Goal: Information Seeking & Learning: Find specific page/section

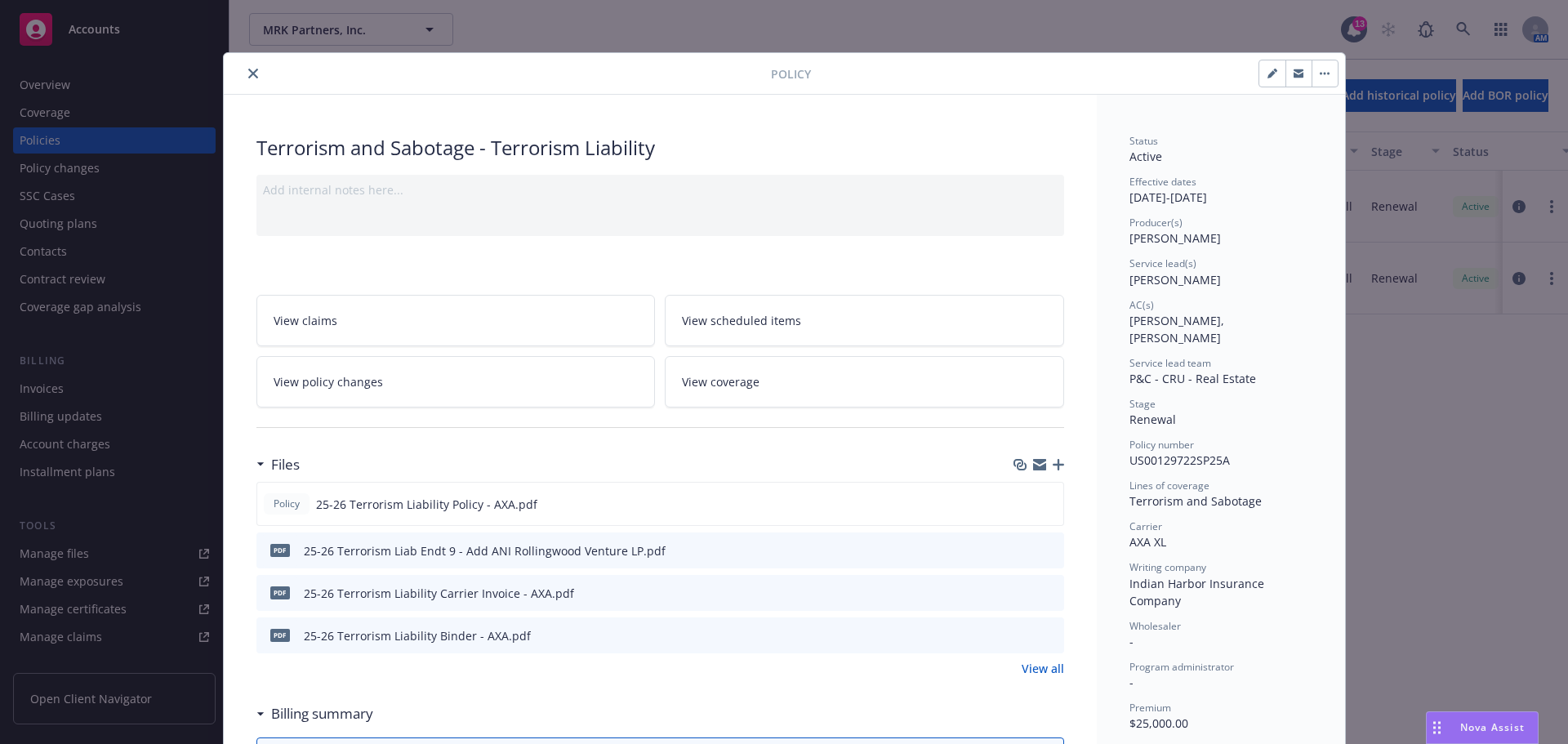
click at [249, 73] on icon "close" at bounding box center [253, 73] width 10 height 10
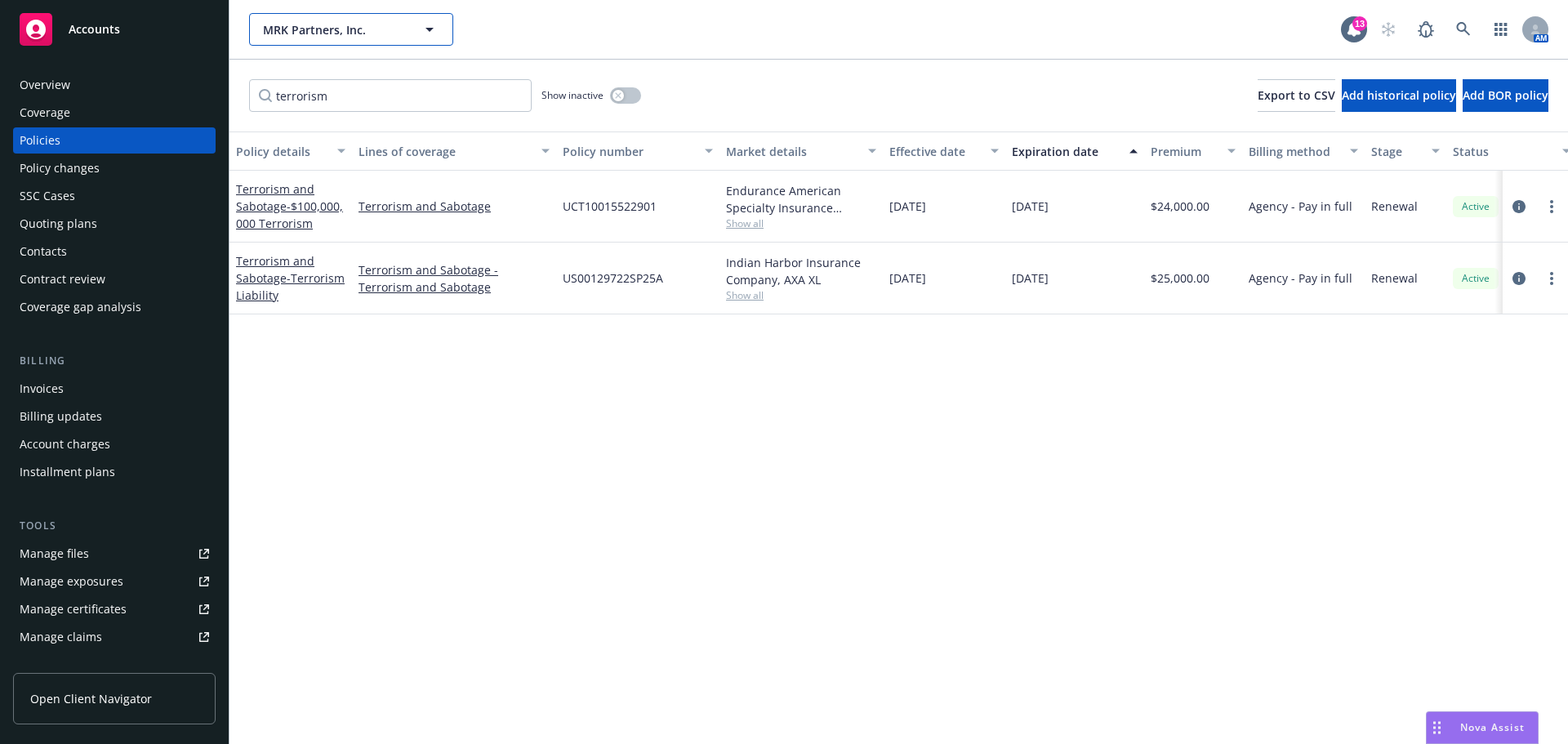
click at [359, 33] on span "MRK Partners, Inc." at bounding box center [333, 29] width 141 height 17
type input "brasa"
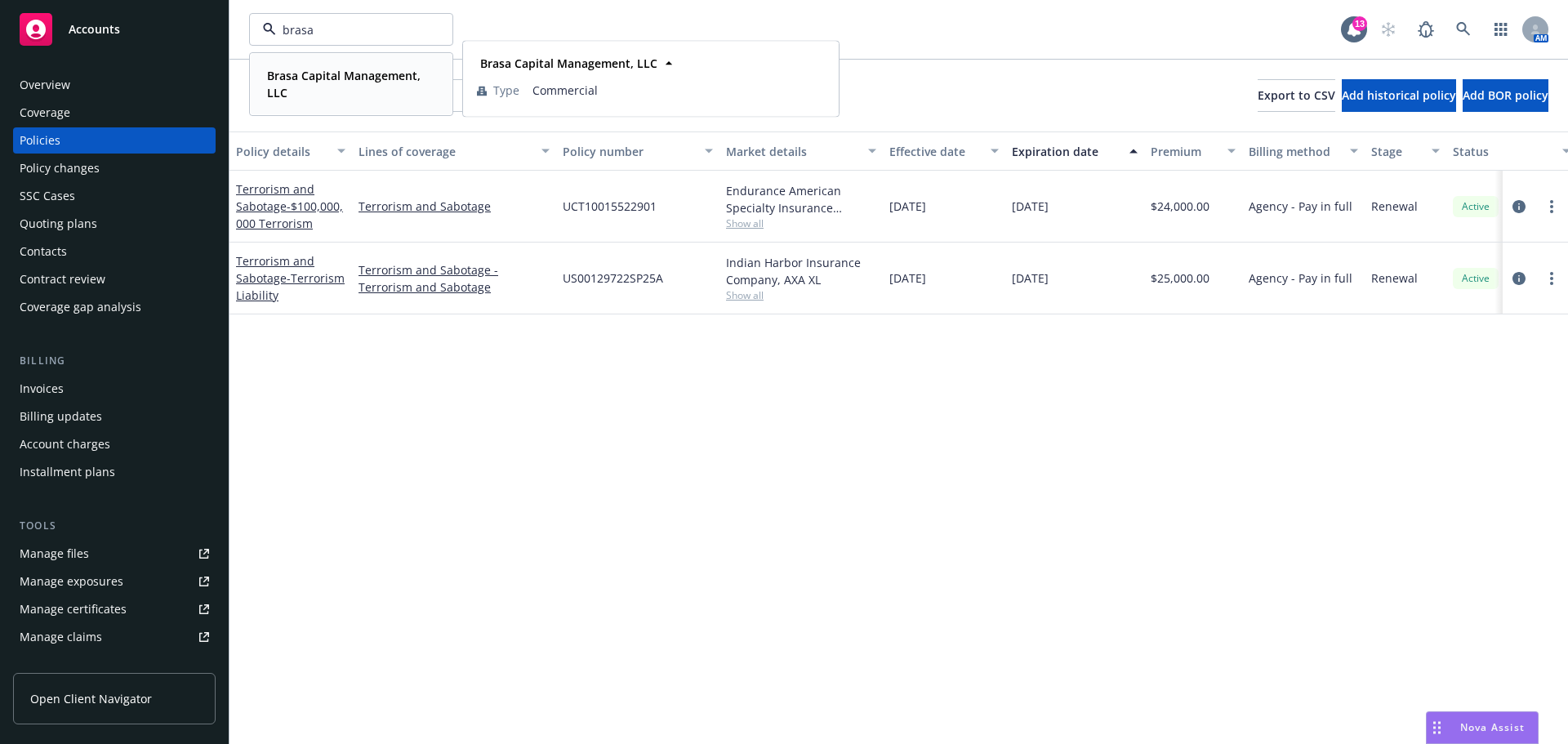
click at [348, 71] on strong "Brasa Capital Management, LLC" at bounding box center [344, 84] width 153 height 33
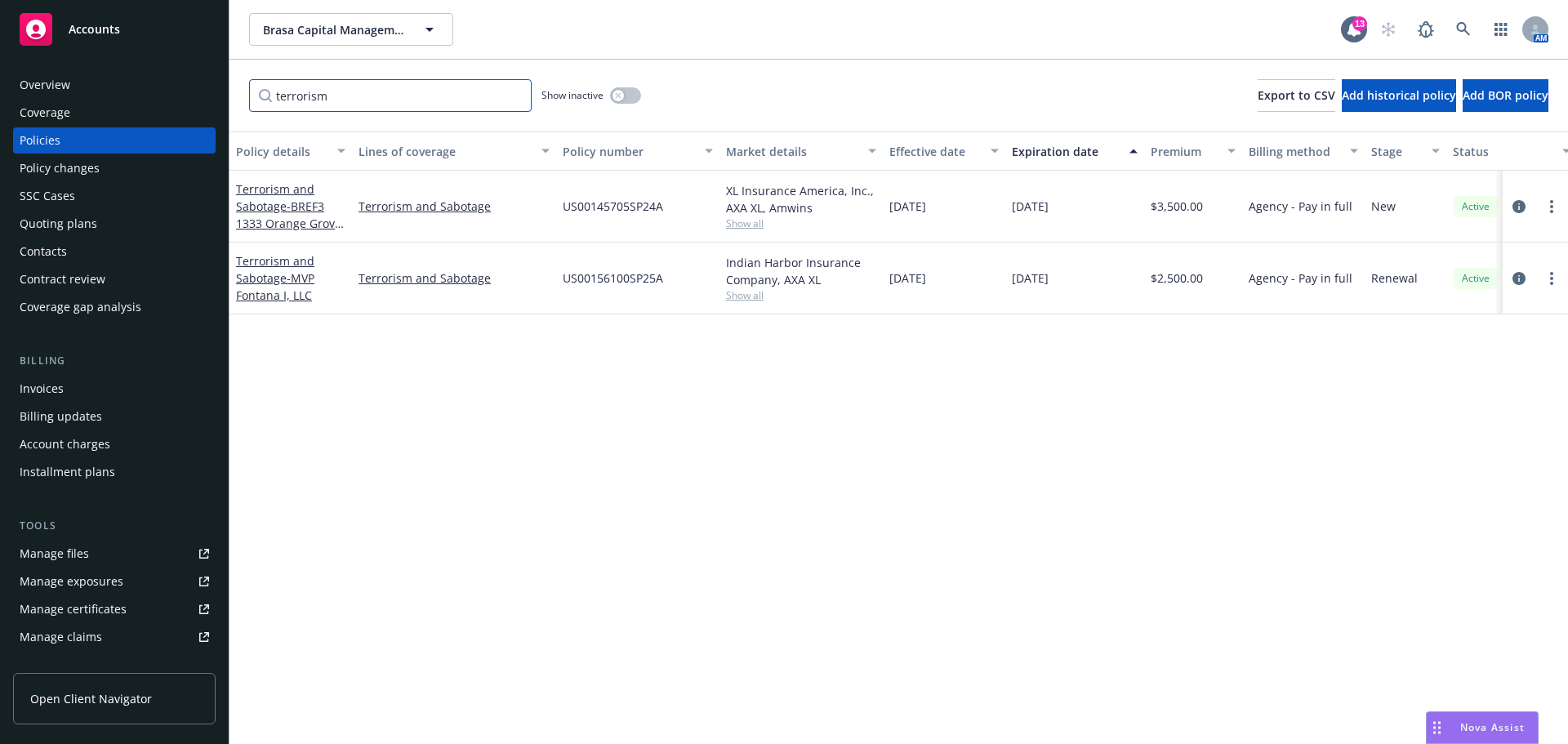
click at [333, 97] on input "terrorism" at bounding box center [390, 95] width 282 height 33
drag, startPoint x: 375, startPoint y: 93, endPoint x: 223, endPoint y: 89, distance: 152.1
click at [223, 89] on div "Accounts Overview Coverage Policies Policy changes SSC Cases Quoting plans Cont…" at bounding box center [784, 372] width 1568 height 744
click at [126, 73] on div "Overview" at bounding box center [114, 86] width 190 height 26
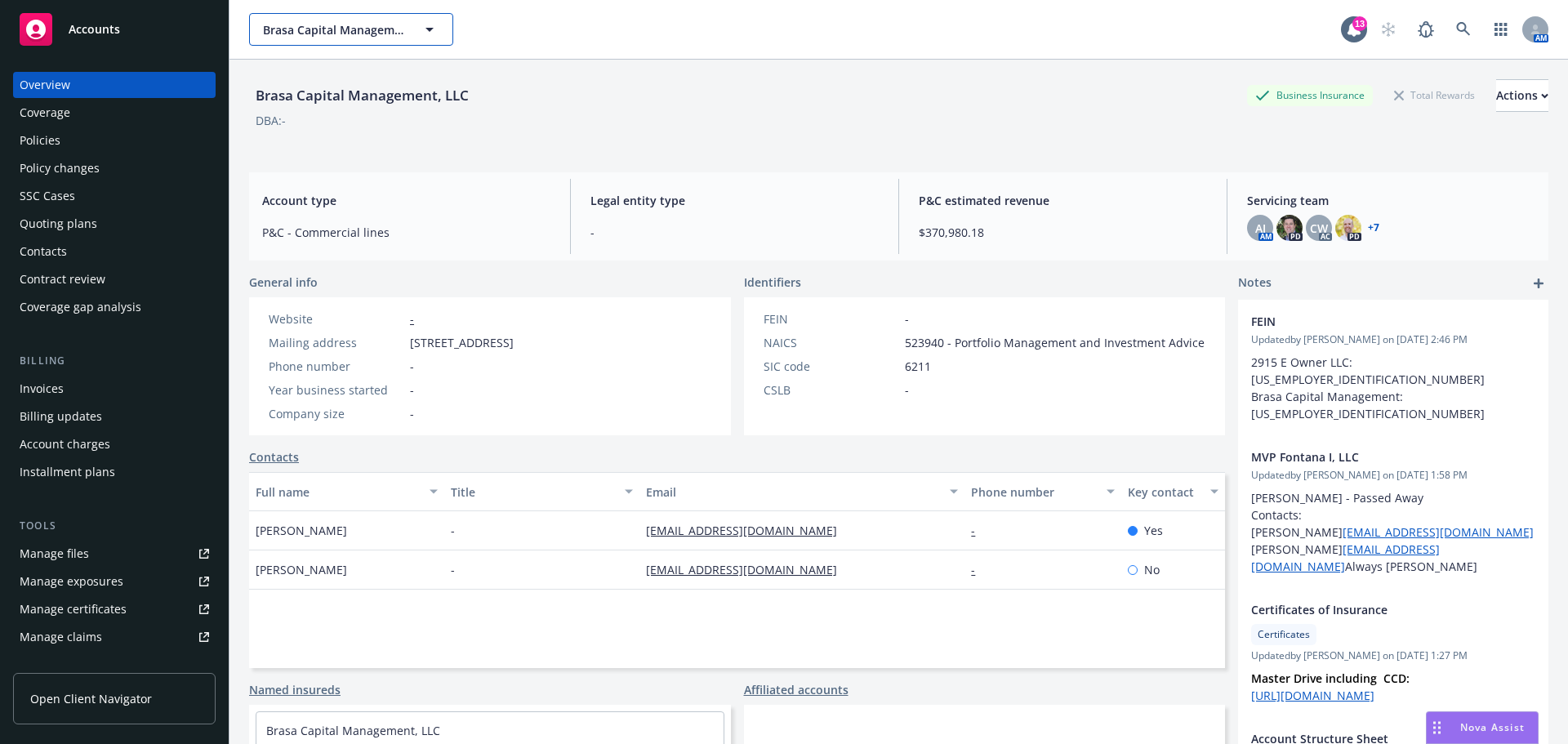
click at [326, 25] on span "Brasa Capital Management, LLC" at bounding box center [333, 29] width 141 height 17
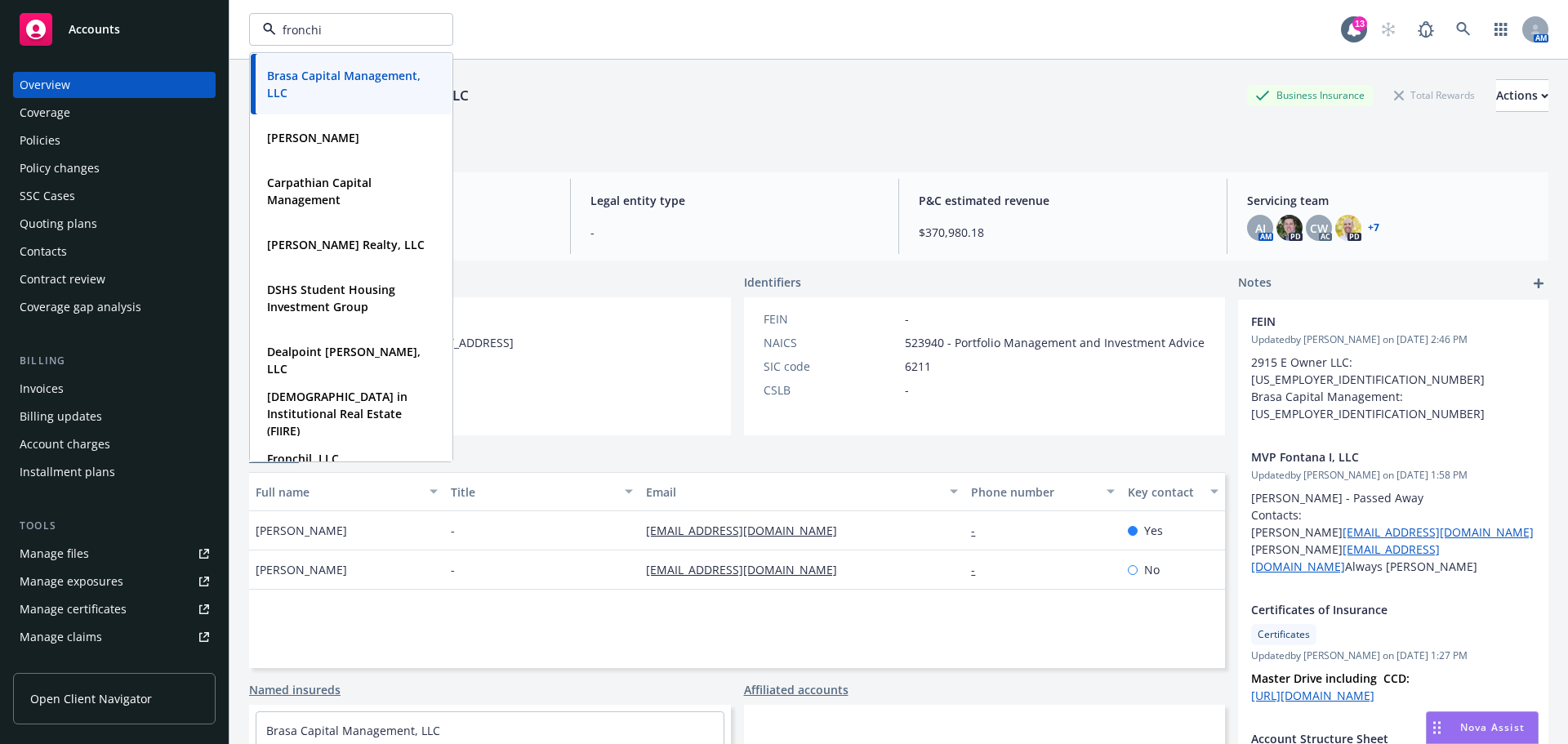
type input "fronchil"
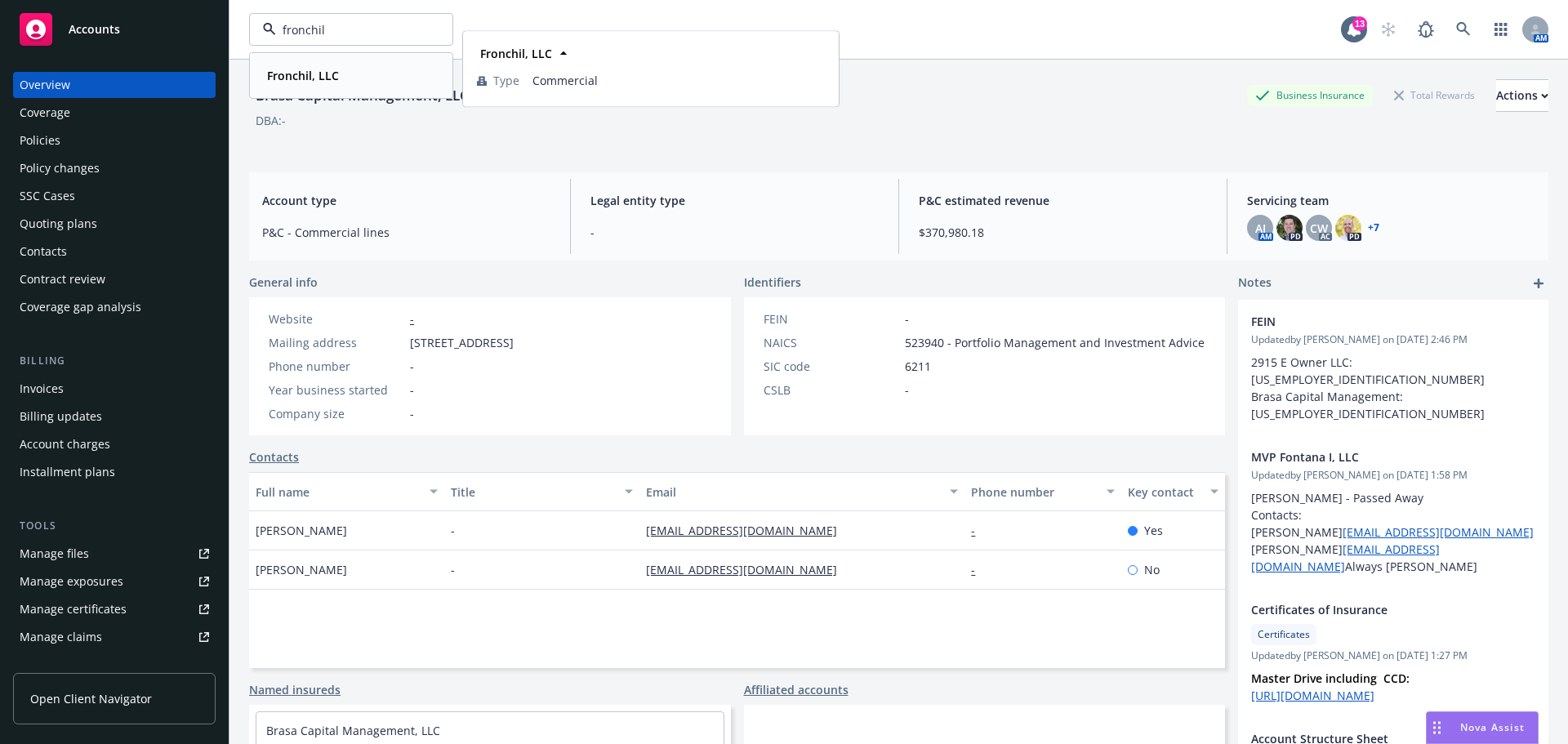
click at [312, 78] on strong "Fronchil, LLC" at bounding box center [303, 76] width 72 height 16
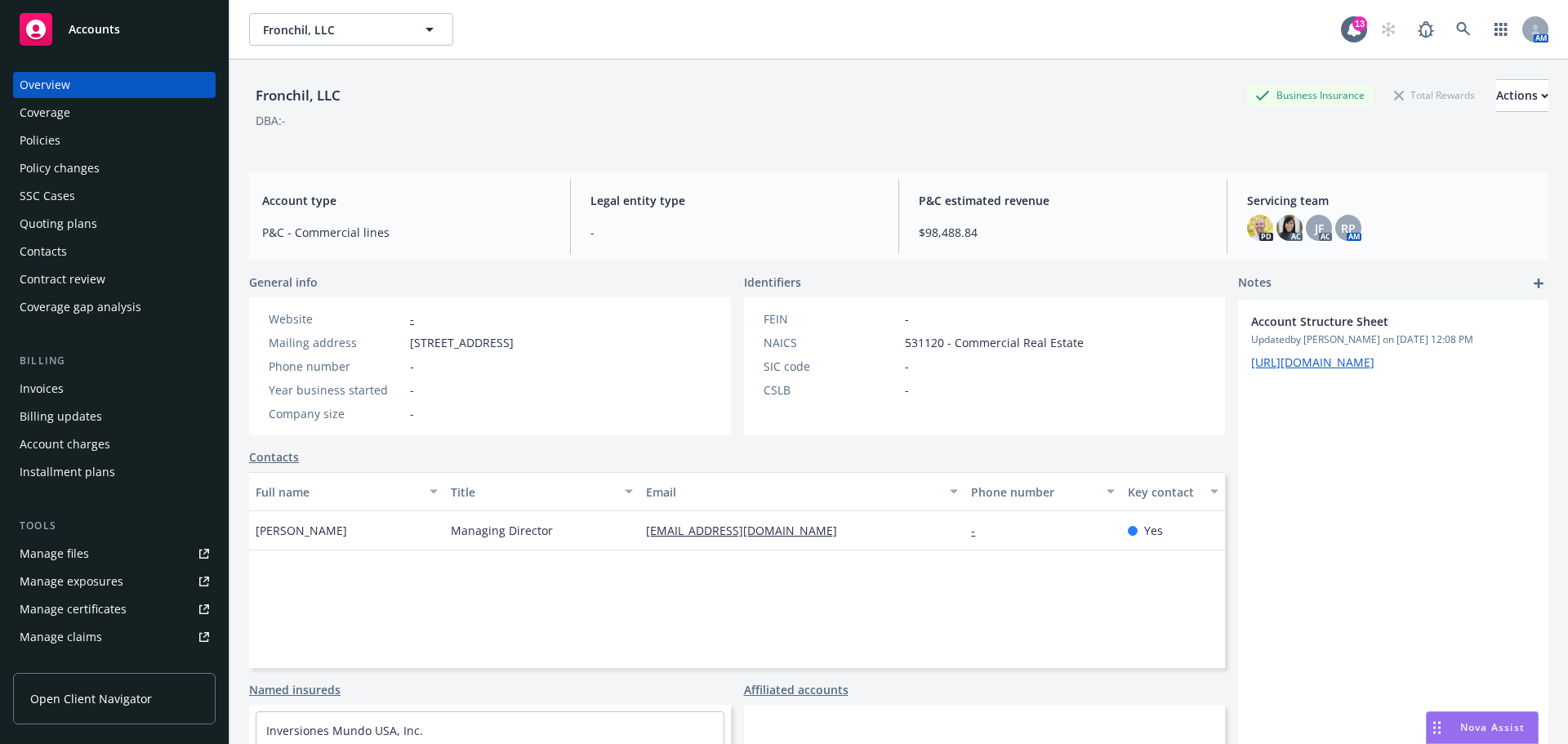
click at [56, 129] on div "Policies" at bounding box center [40, 140] width 41 height 26
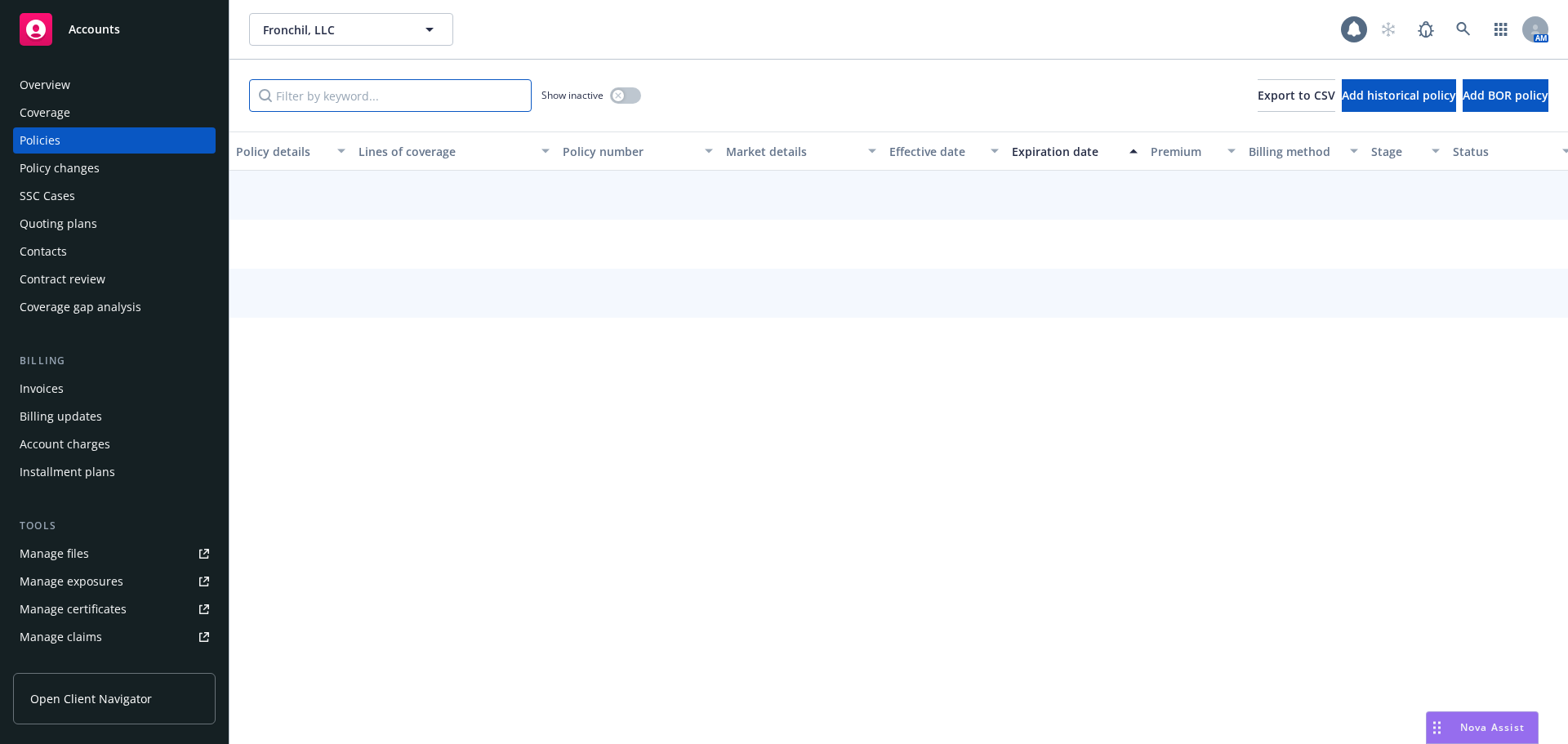
click at [350, 94] on input "Filter by keyword..." at bounding box center [390, 95] width 282 height 33
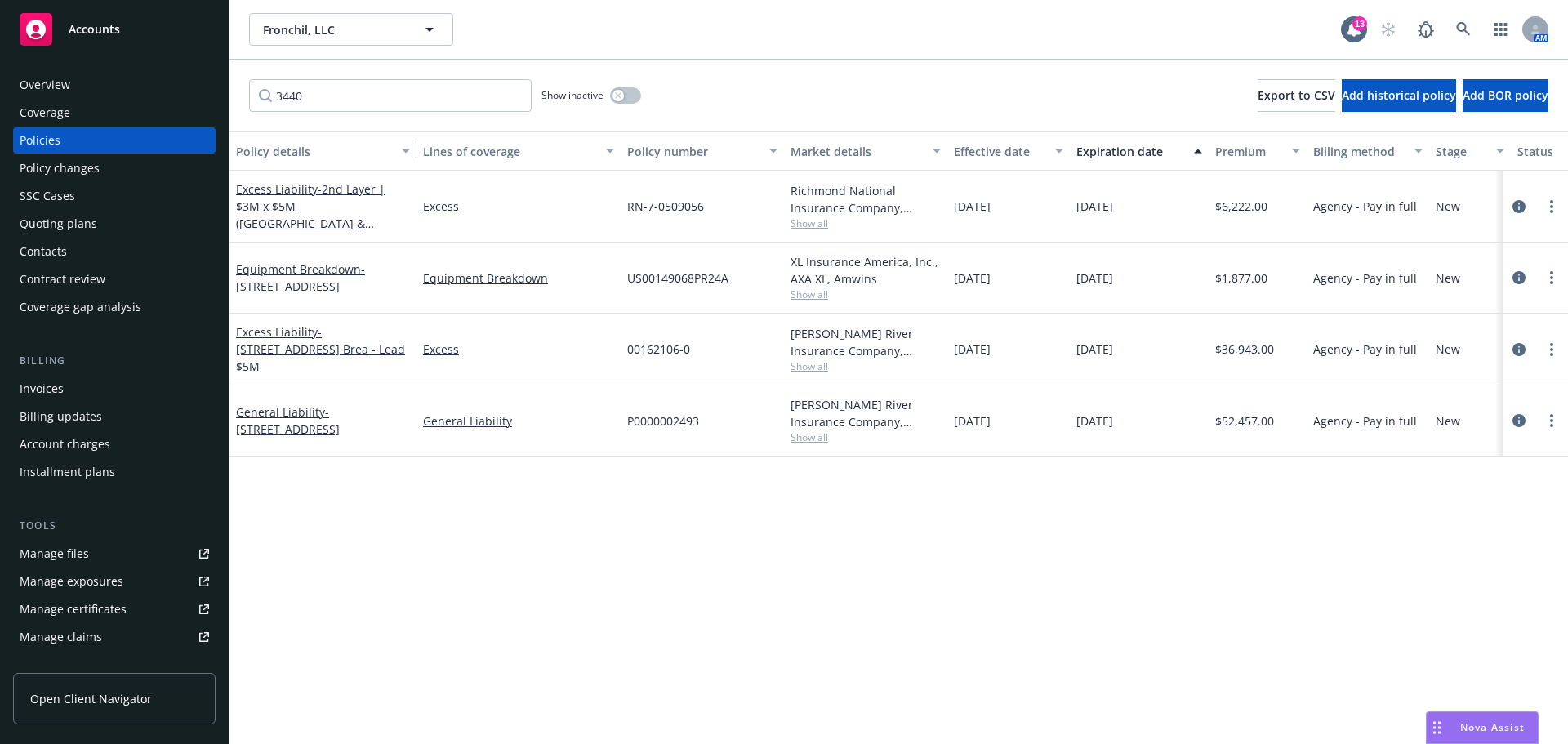
drag, startPoint x: 347, startPoint y: 152, endPoint x: 384, endPoint y: 153, distance: 37.0
click at [410, 157] on div "button" at bounding box center [407, 151] width 8 height 38
drag, startPoint x: 367, startPoint y: 100, endPoint x: 178, endPoint y: 105, distance: 189.1
click at [178, 105] on div "Accounts Overview Coverage Policies Policy changes SSC Cases Quoting plans Cont…" at bounding box center [784, 372] width 1568 height 744
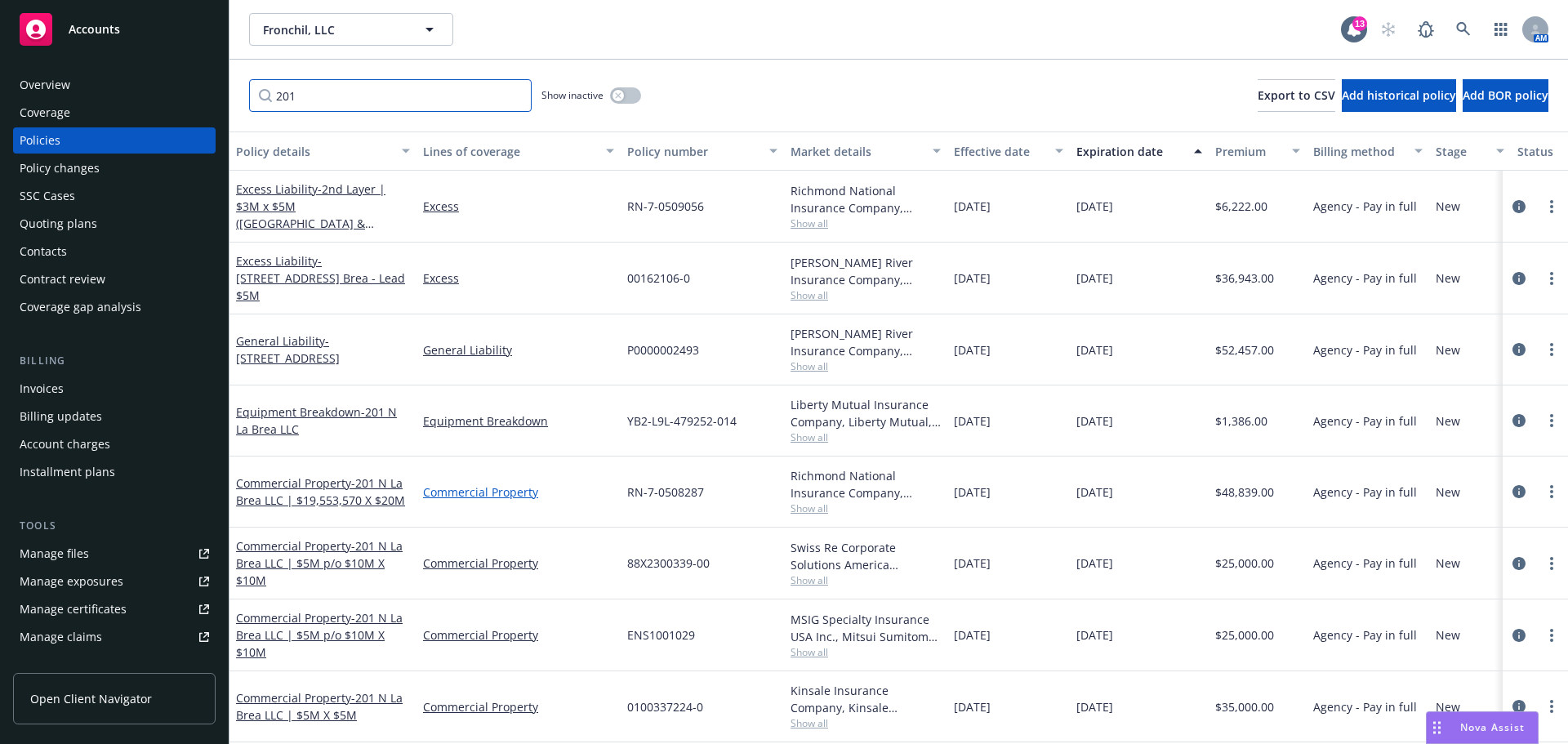
scroll to position [81, 0]
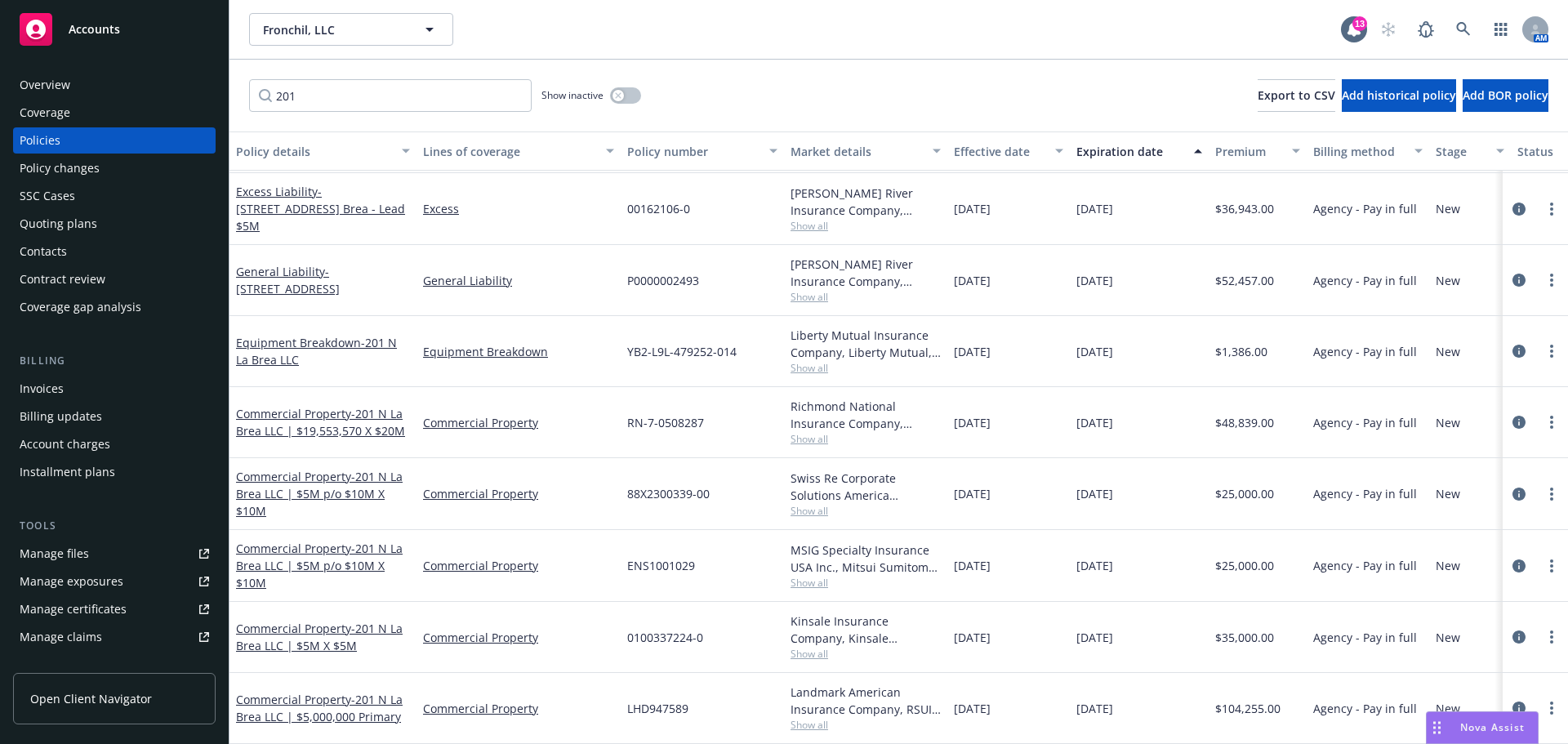
click at [1033, 51] on div "Fronchil, LLC Fronchil, LLC 13 AM" at bounding box center [899, 29] width 1339 height 59
click at [815, 718] on span "Show all" at bounding box center [866, 725] width 150 height 14
click at [377, 105] on input "201" at bounding box center [390, 95] width 282 height 33
drag, startPoint x: 330, startPoint y: 99, endPoint x: 154, endPoint y: 92, distance: 176.1
click at [154, 92] on div "Accounts Overview Coverage Policies Policy changes SSC Cases Quoting plans Cont…" at bounding box center [784, 372] width 1568 height 744
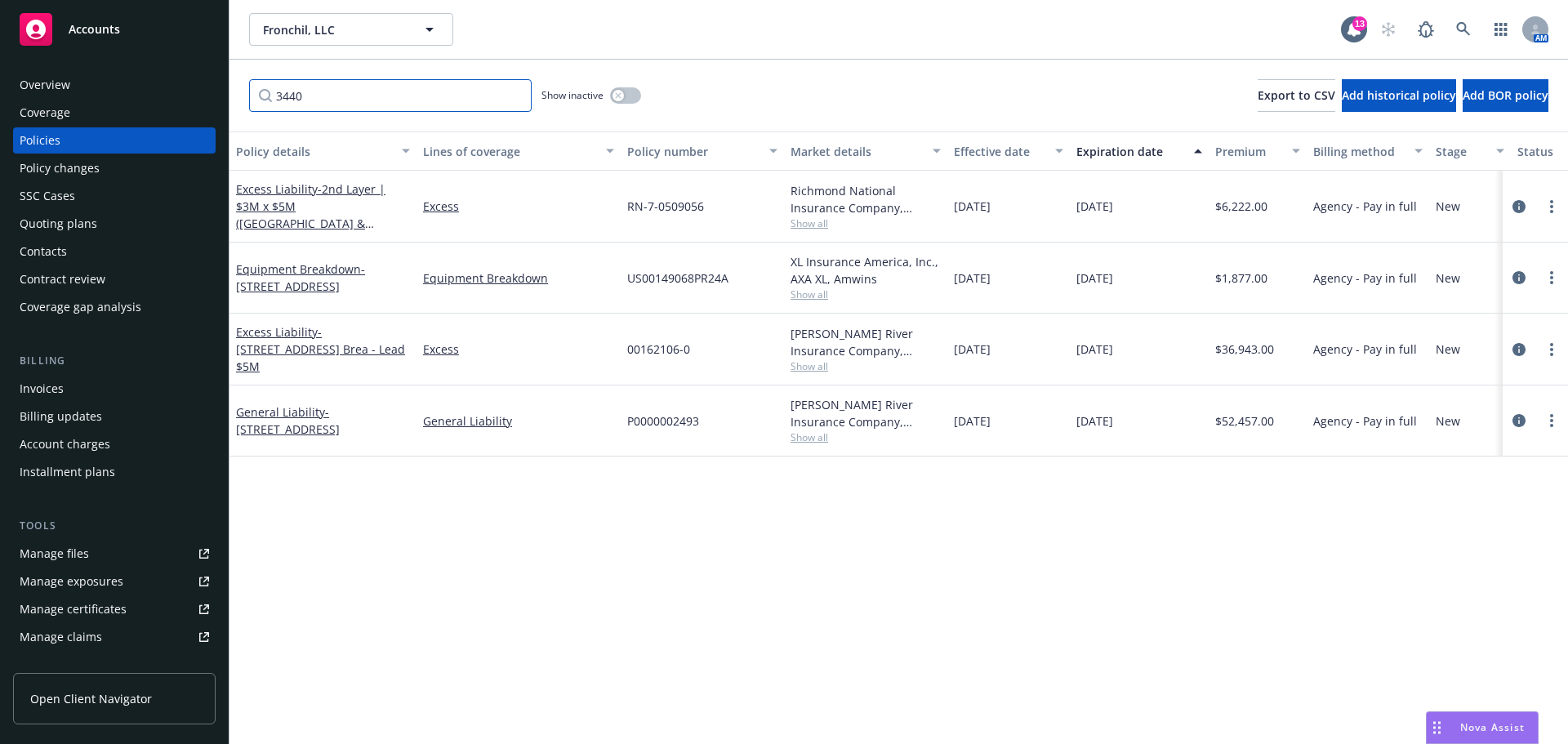
scroll to position [0, 0]
drag, startPoint x: 345, startPoint y: 83, endPoint x: 331, endPoint y: 100, distance: 22.0
click at [335, 98] on input "3440" at bounding box center [390, 95] width 282 height 33
drag, startPoint x: 331, startPoint y: 100, endPoint x: 200, endPoint y: 82, distance: 132.2
click at [201, 82] on div "Accounts Overview Coverage Policies Policy changes SSC Cases Quoting plans Cont…" at bounding box center [784, 372] width 1568 height 744
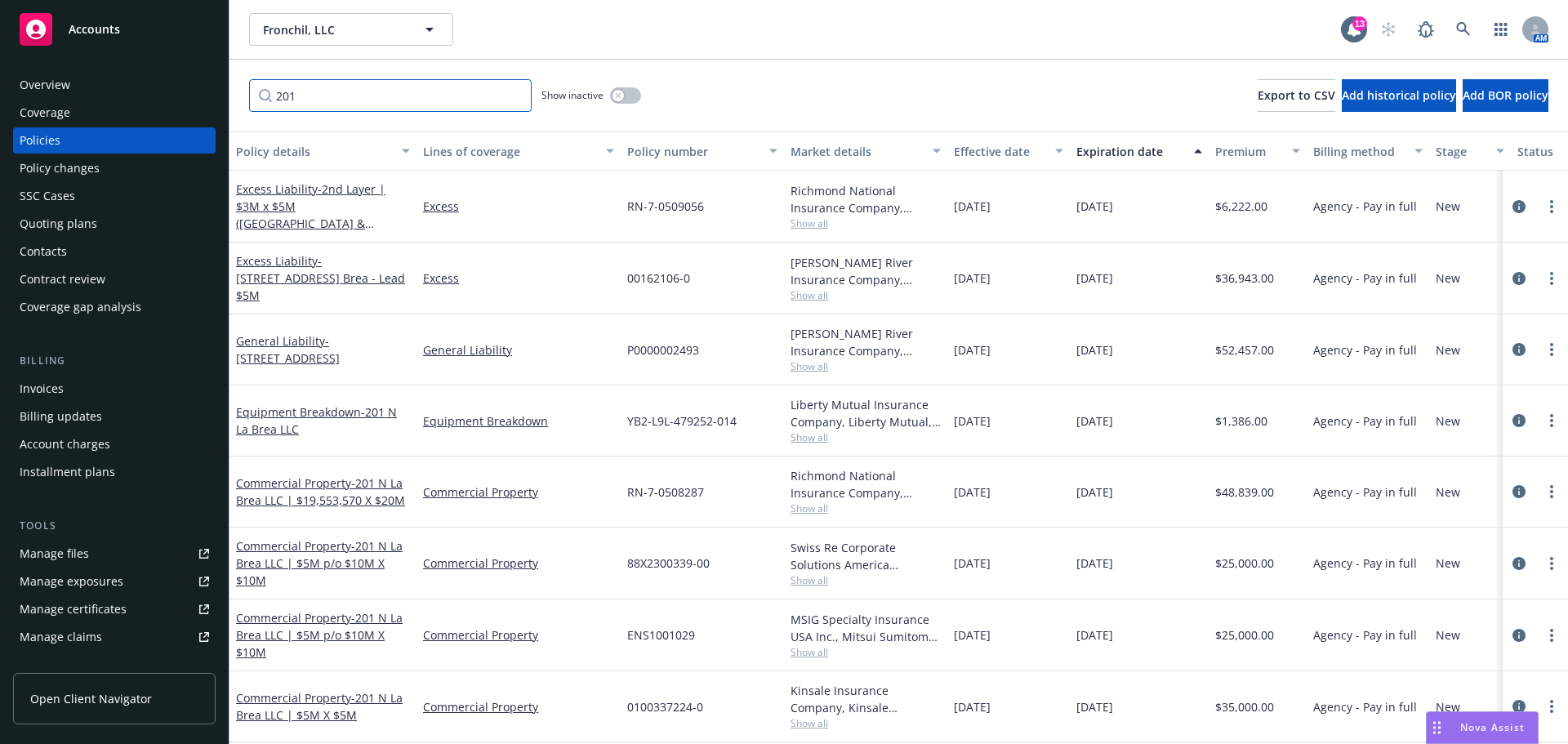
type input "201"
click at [331, 26] on span "Fronchil, LLC" at bounding box center [333, 29] width 141 height 17
type input "westland"
click at [321, 78] on strong "Westland Real Estate Group" at bounding box center [345, 76] width 156 height 16
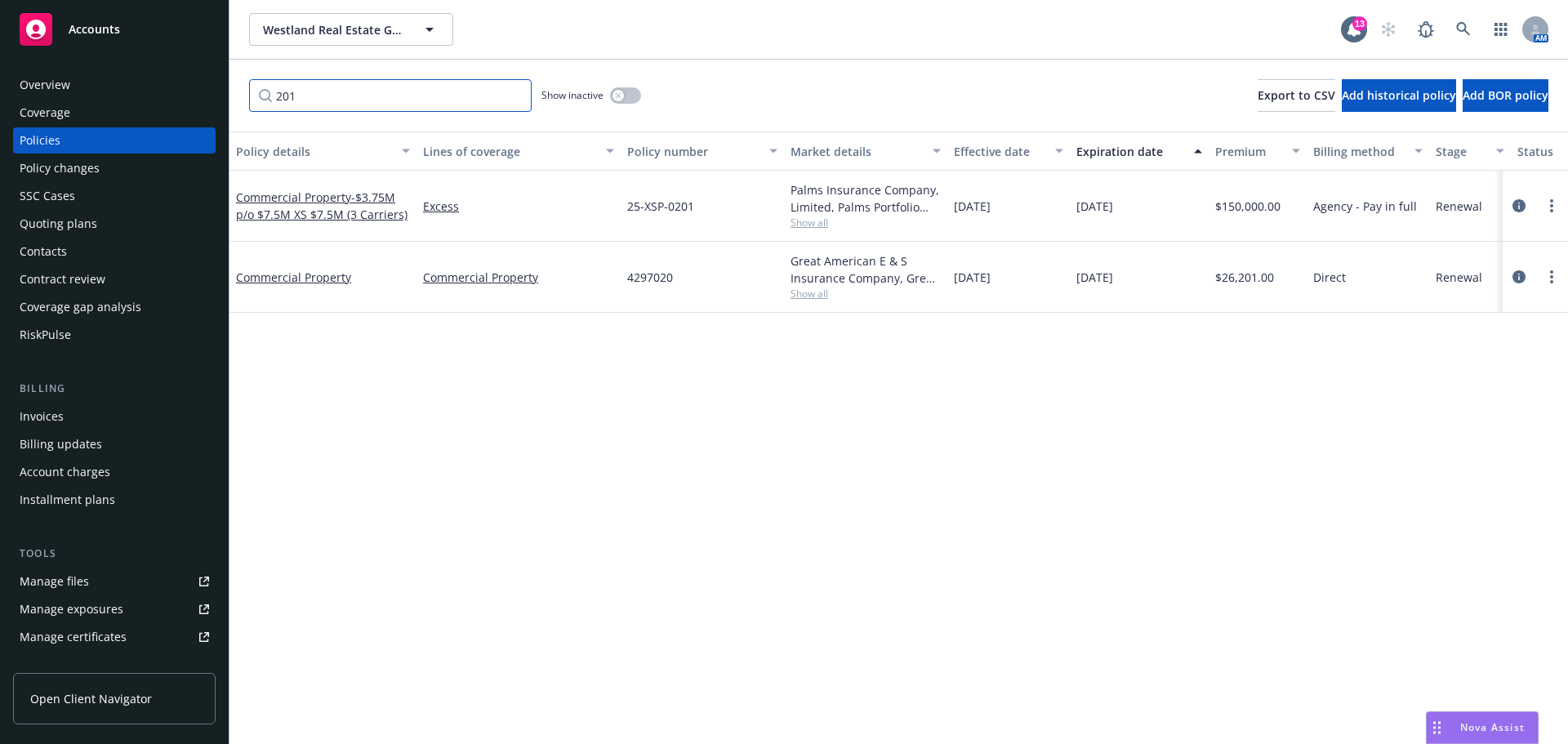
click at [511, 96] on input "201" at bounding box center [390, 95] width 282 height 33
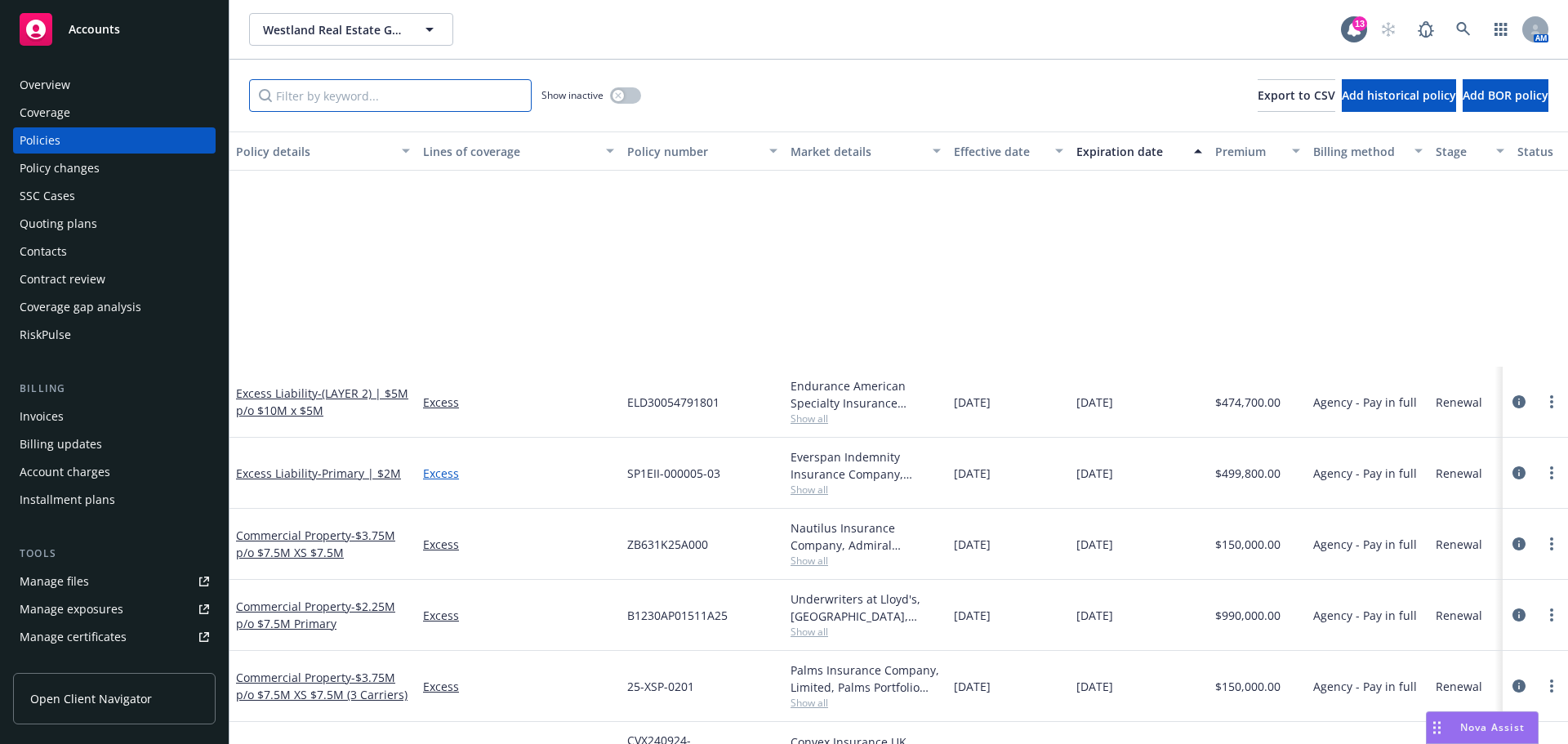
scroll to position [490, 0]
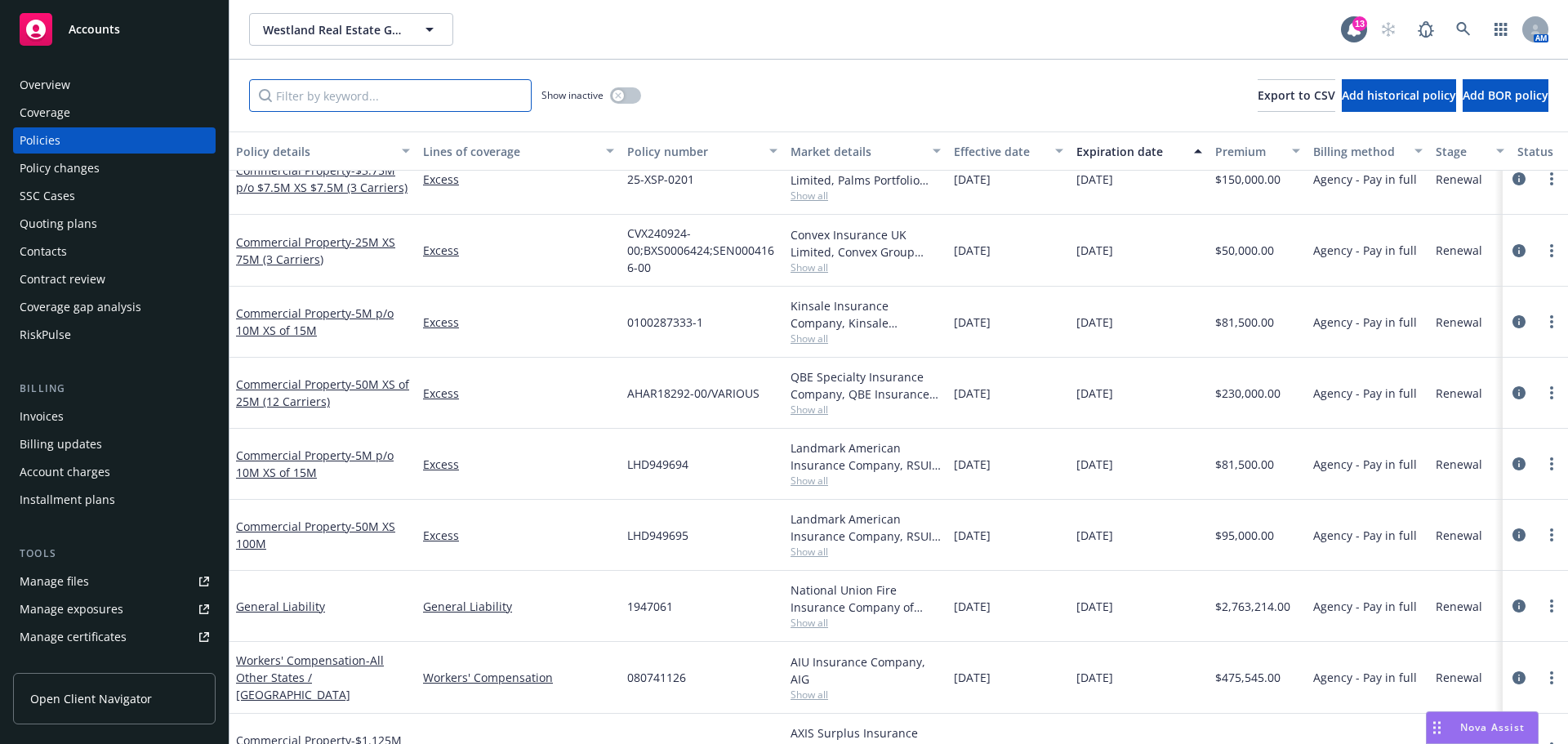
click at [348, 86] on input "Filter by keyword..." at bounding box center [390, 95] width 282 height 33
click at [74, 407] on div "Invoices" at bounding box center [114, 417] width 190 height 26
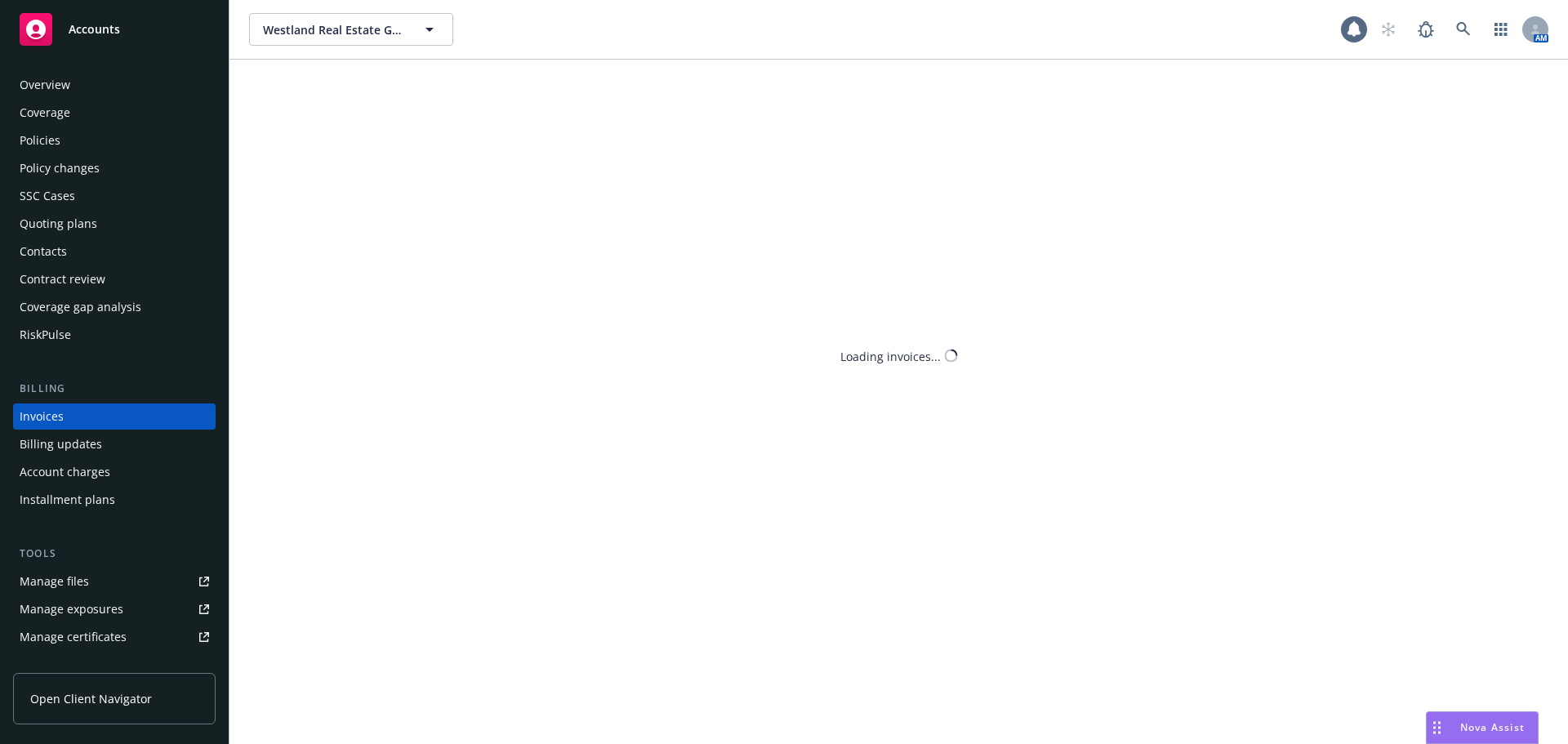
scroll to position [19, 0]
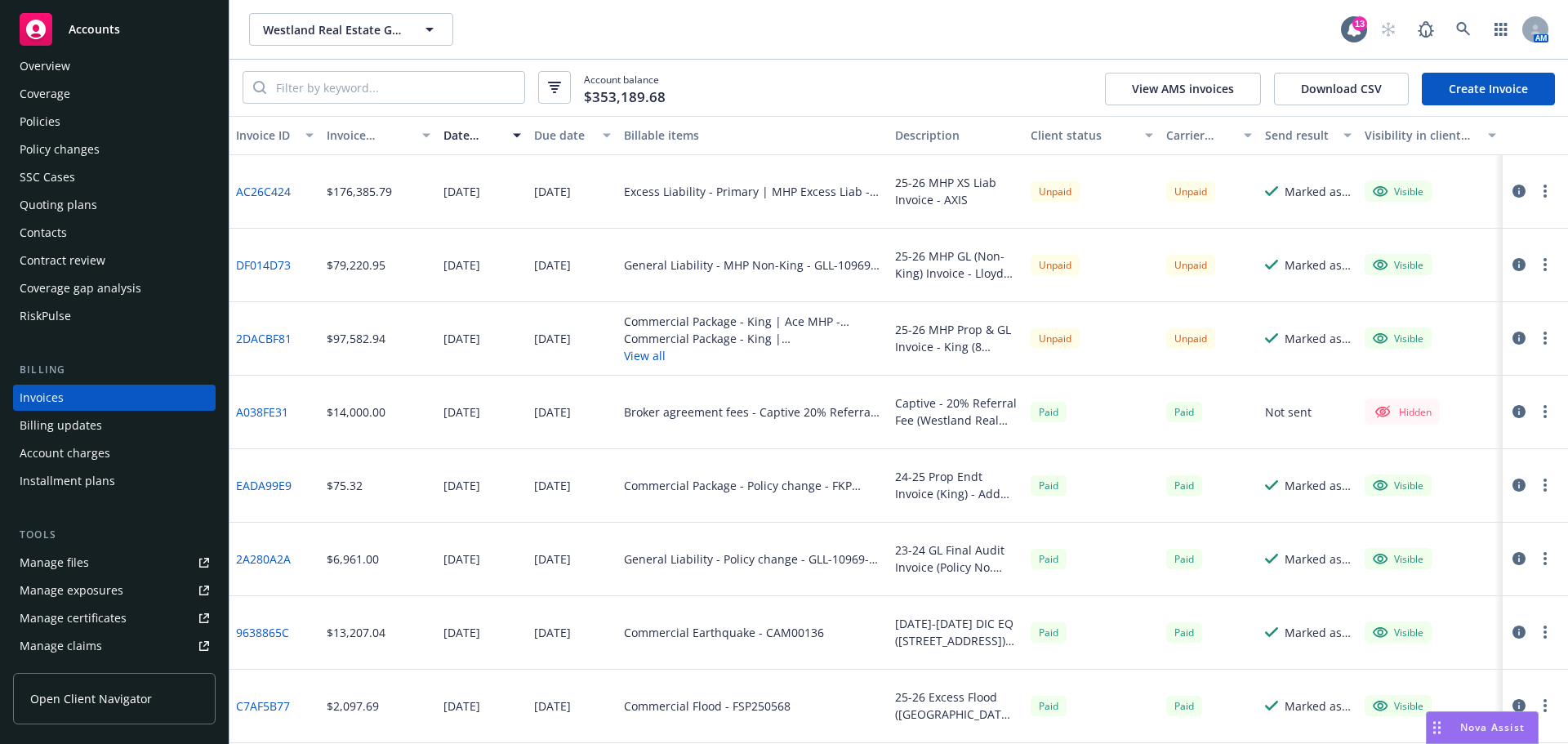
click at [816, 40] on div "Westland Real Estate Group Westland Real Estate Group" at bounding box center [795, 29] width 1092 height 33
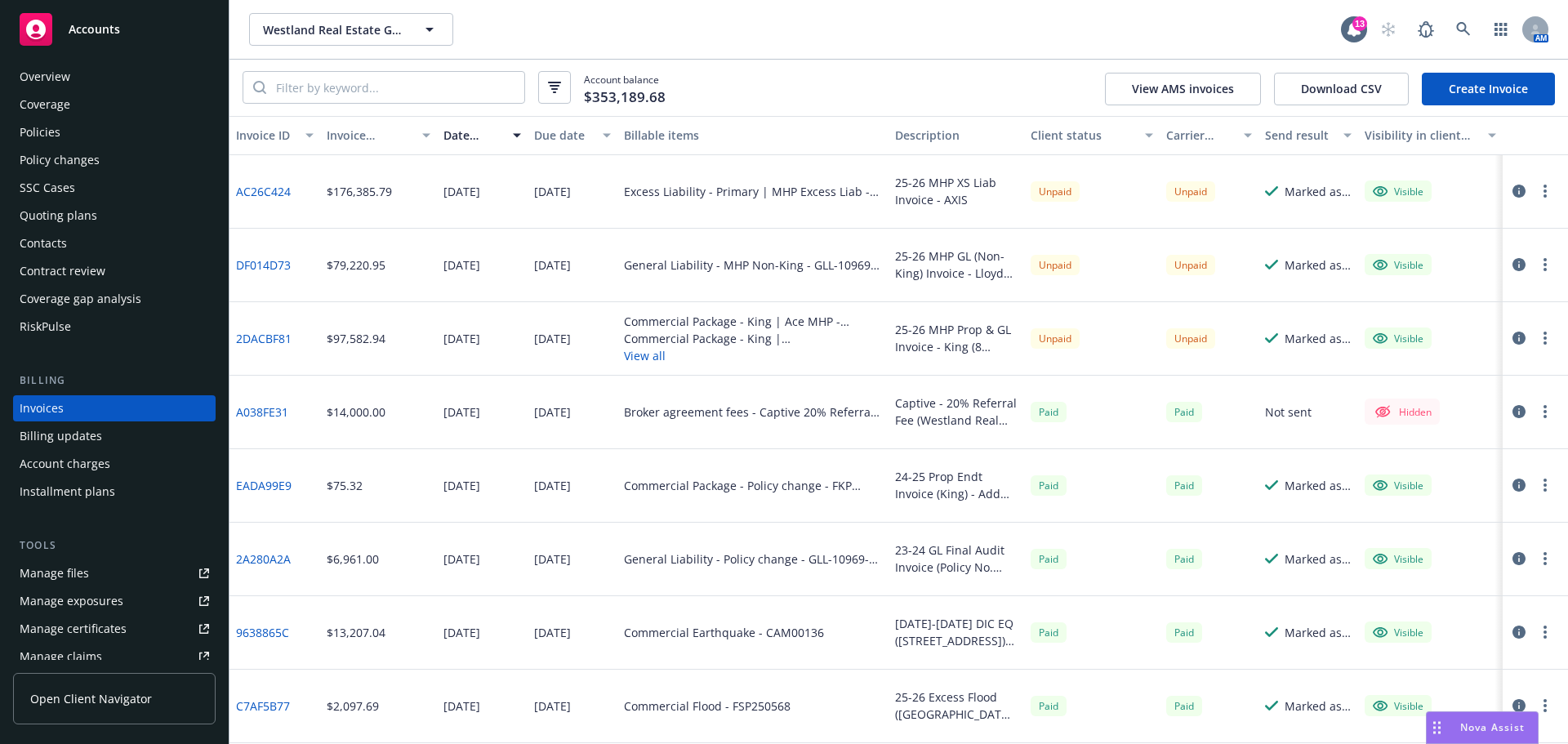
scroll to position [0, 0]
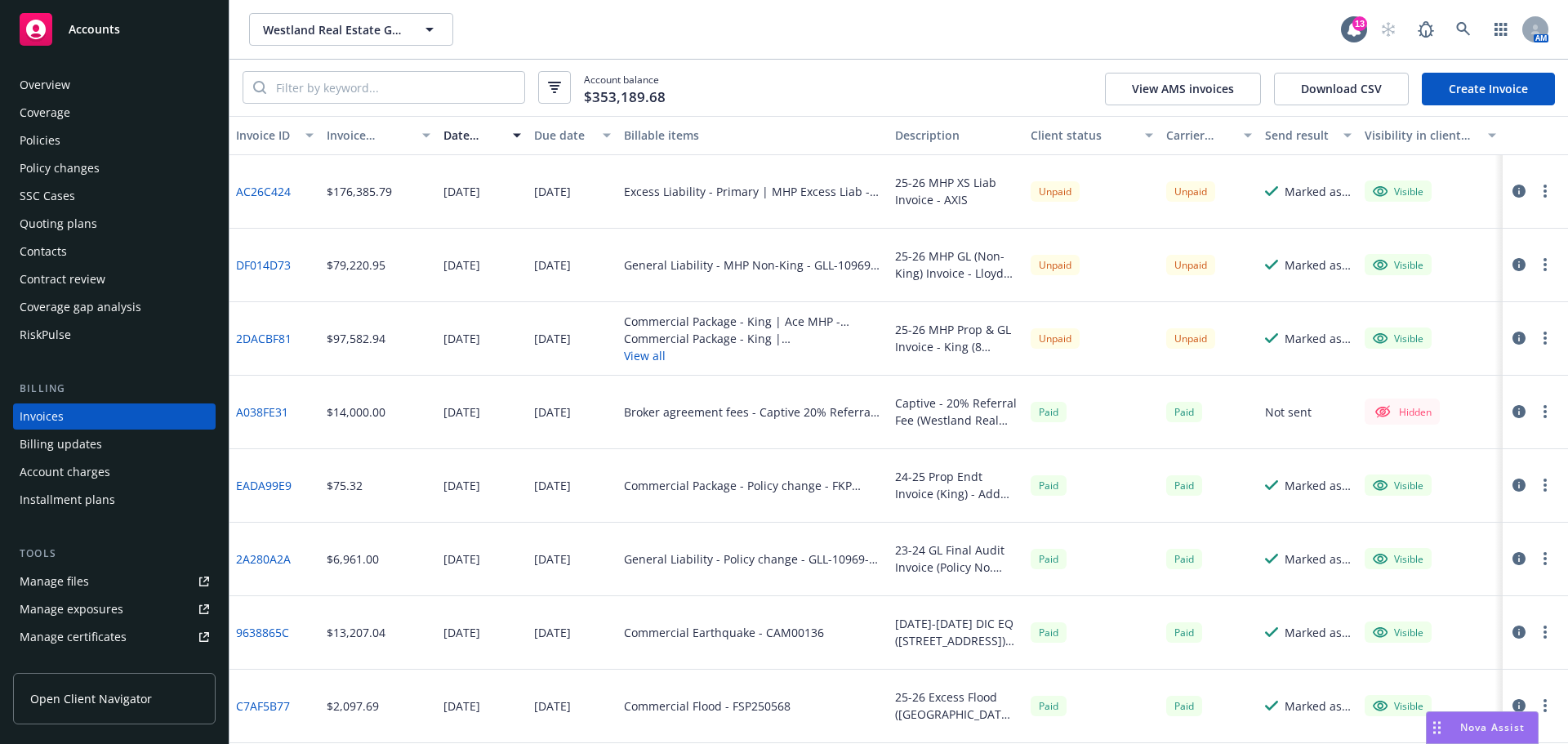
click at [43, 142] on div "Policies" at bounding box center [40, 140] width 41 height 26
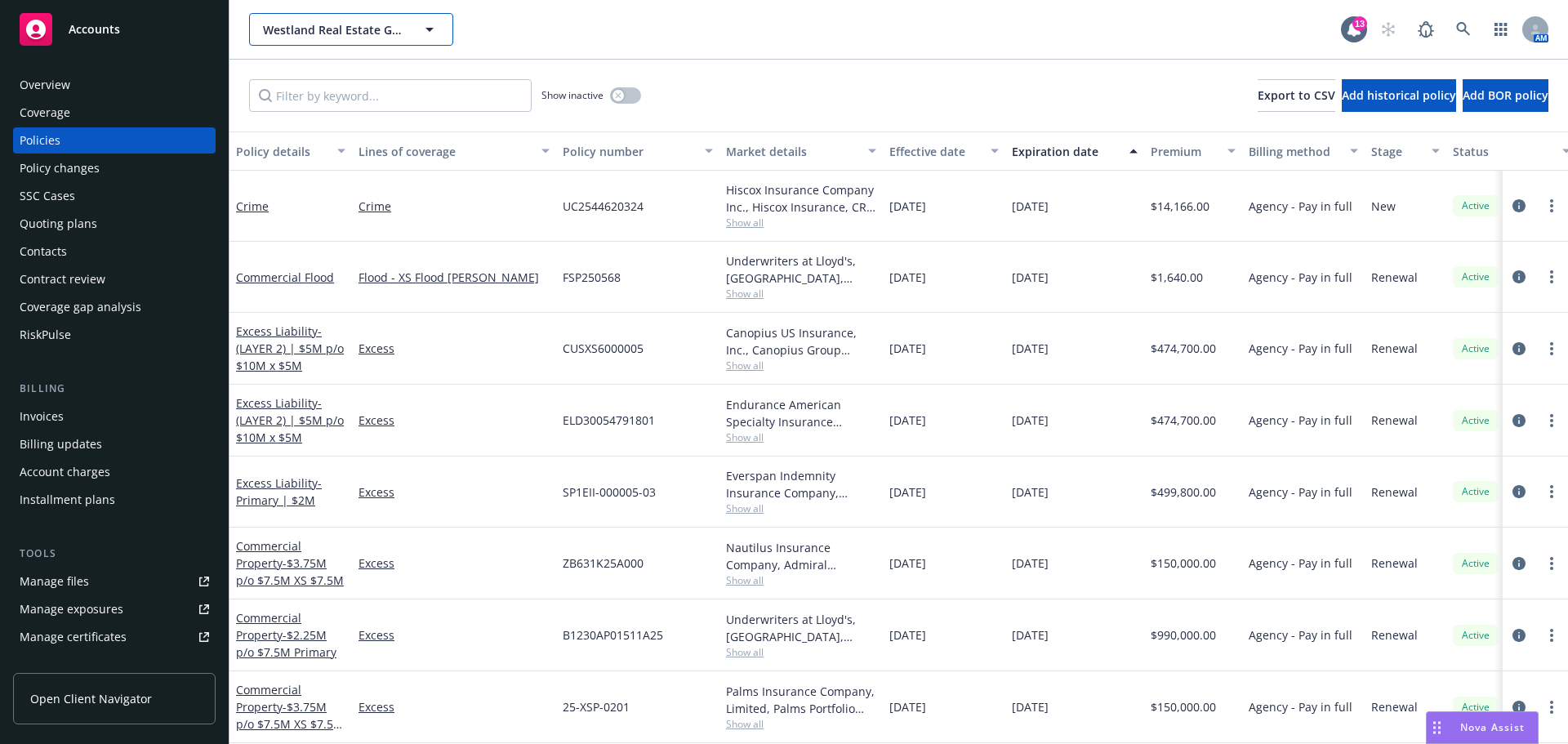
click at [320, 31] on span "Westland Real Estate Group" at bounding box center [333, 29] width 141 height 17
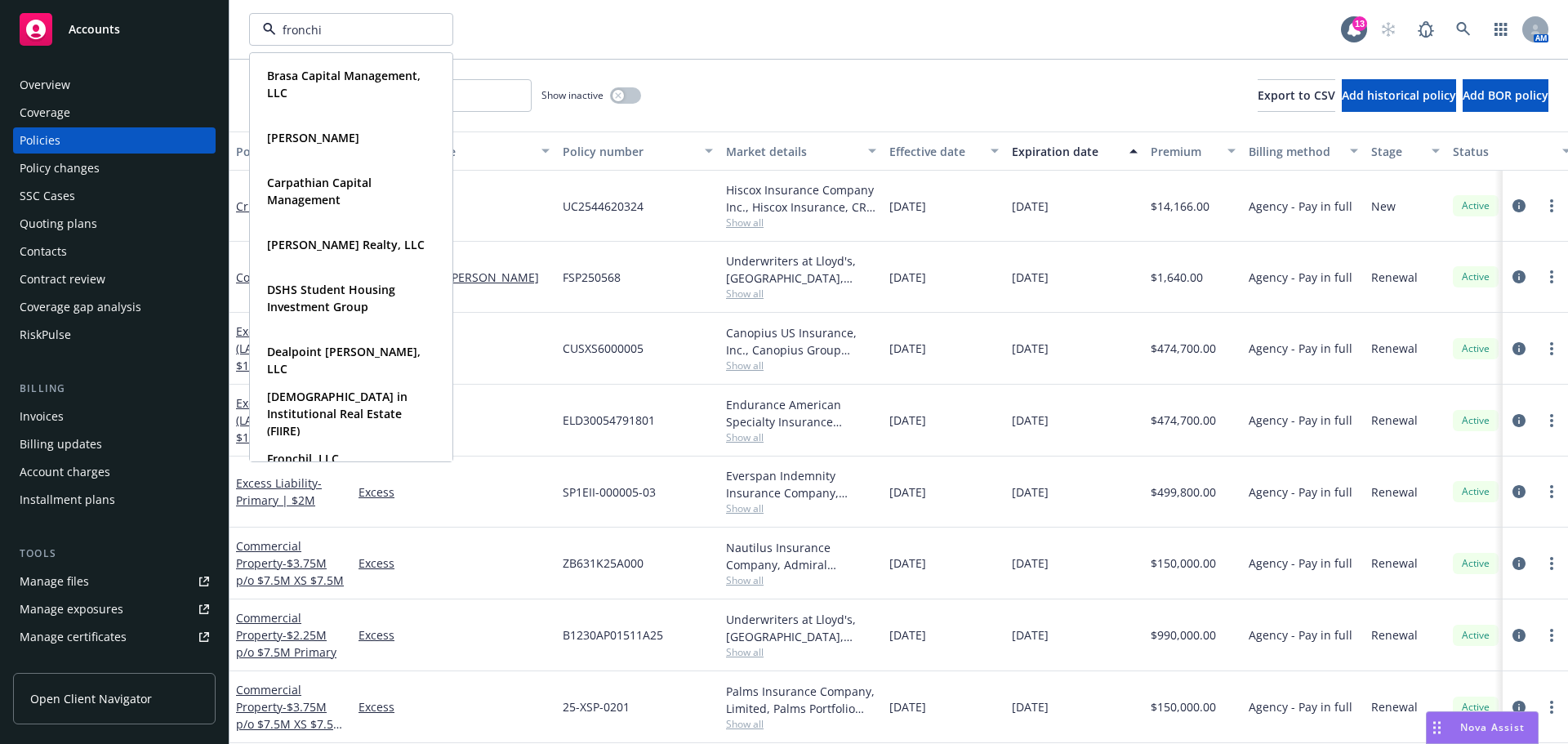
type input "fronchil"
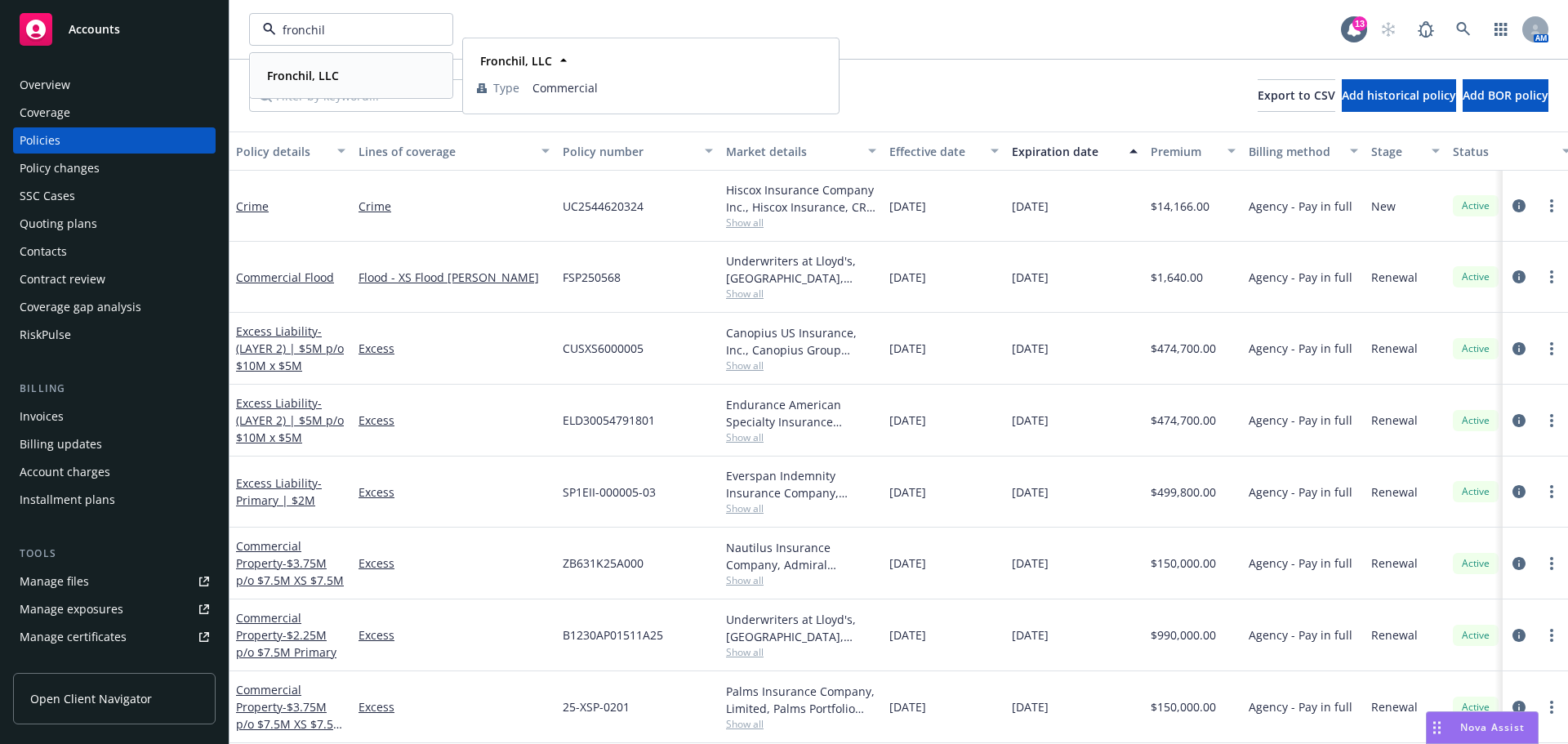
click at [324, 70] on strong "Fronchil, LLC" at bounding box center [303, 76] width 72 height 16
